Goal: Task Accomplishment & Management: Use online tool/utility

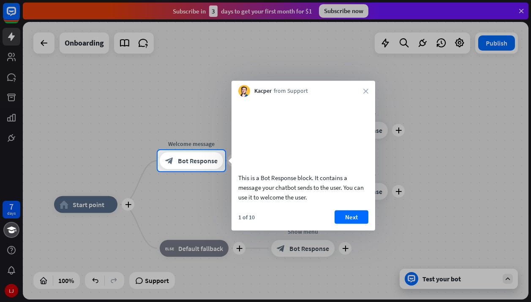
click at [401, 41] on div at bounding box center [265, 75] width 531 height 150
click at [366, 91] on icon "close" at bounding box center [365, 91] width 5 height 5
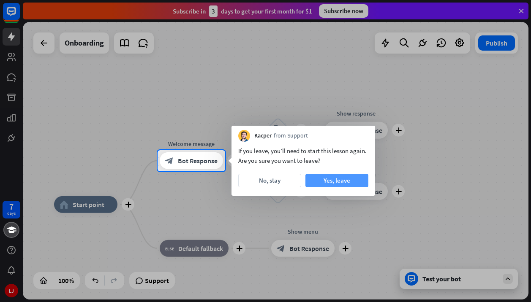
click at [341, 181] on button "Yes, leave" at bounding box center [336, 181] width 63 height 14
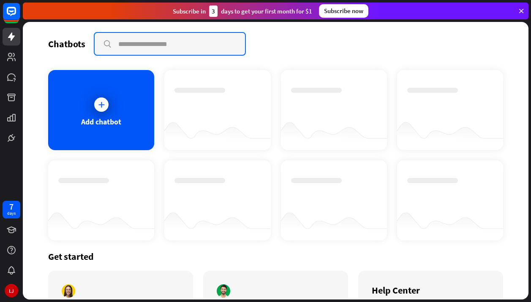
click at [140, 45] on input "text" at bounding box center [170, 44] width 150 height 22
type input "**********"
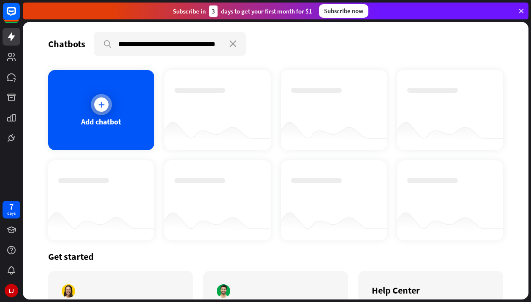
scroll to position [0, 0]
click at [102, 103] on icon at bounding box center [101, 104] width 8 height 8
